Goal: Transaction & Acquisition: Purchase product/service

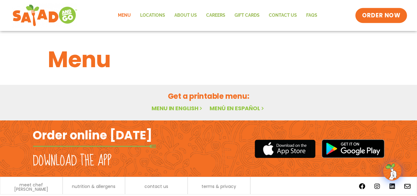
click at [374, 15] on span "ORDER NOW" at bounding box center [381, 15] width 38 height 8
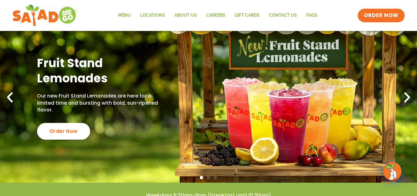
click at [407, 92] on icon "Next slide" at bounding box center [408, 98] width 14 height 14
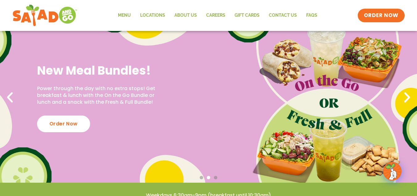
click at [407, 92] on icon "Next slide" at bounding box center [408, 98] width 14 height 14
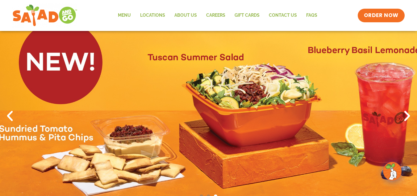
scroll to position [15, 0]
click at [130, 13] on link "Menu" at bounding box center [124, 15] width 22 height 14
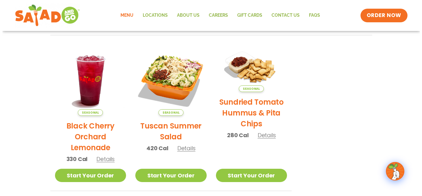
scroll to position [286, 0]
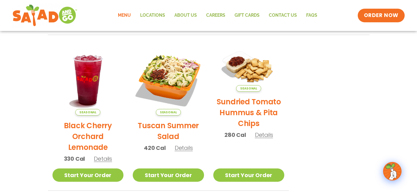
click at [162, 126] on h2 "Tuscan Summer Salad" at bounding box center [168, 131] width 71 height 22
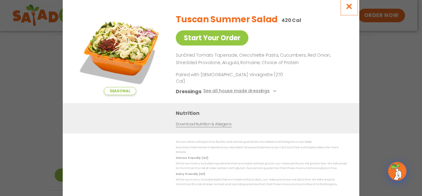
click at [345, 9] on button "Close modal" at bounding box center [349, 6] width 20 height 21
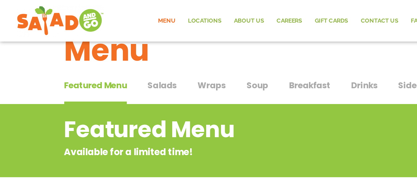
scroll to position [15, 0]
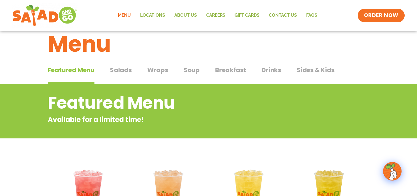
click at [298, 68] on span "Sides & Kids" at bounding box center [316, 69] width 38 height 9
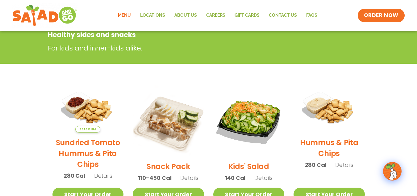
scroll to position [131, 0]
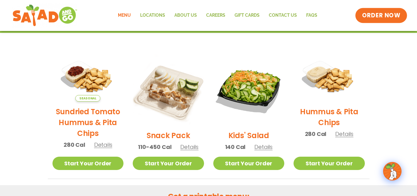
click at [370, 15] on span "ORDER NOW" at bounding box center [381, 15] width 38 height 8
